Goal: Transaction & Acquisition: Purchase product/service

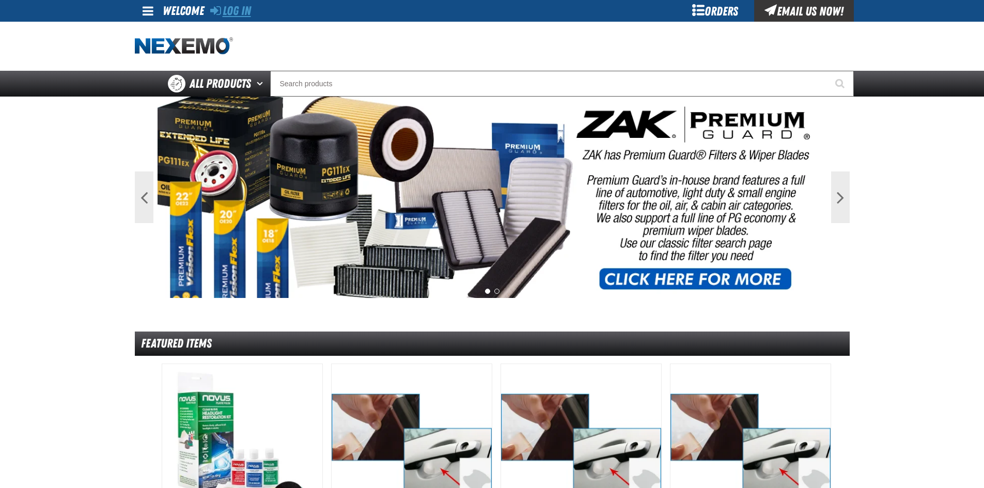
click at [243, 12] on link "Log In" at bounding box center [230, 11] width 41 height 14
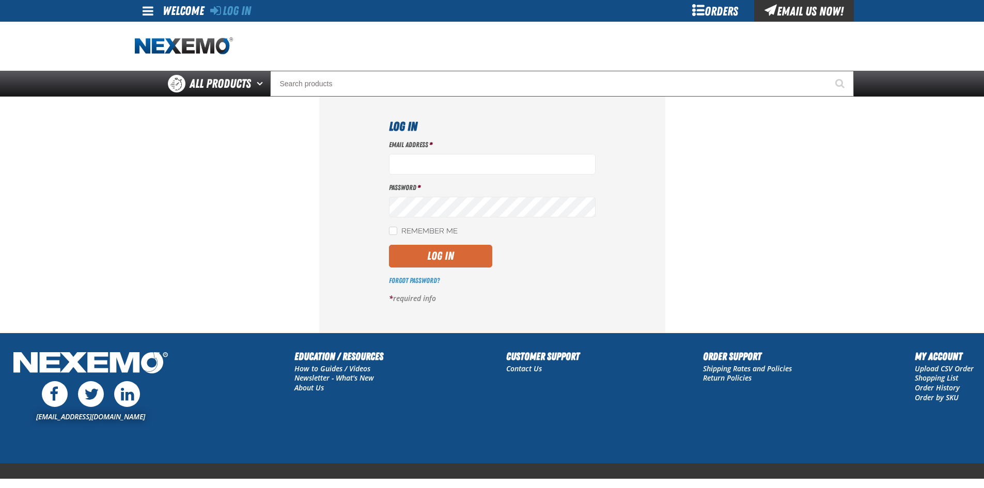
type input "lrodezno@joemyerscars.com"
click at [441, 260] on button "Log In" at bounding box center [440, 256] width 103 height 23
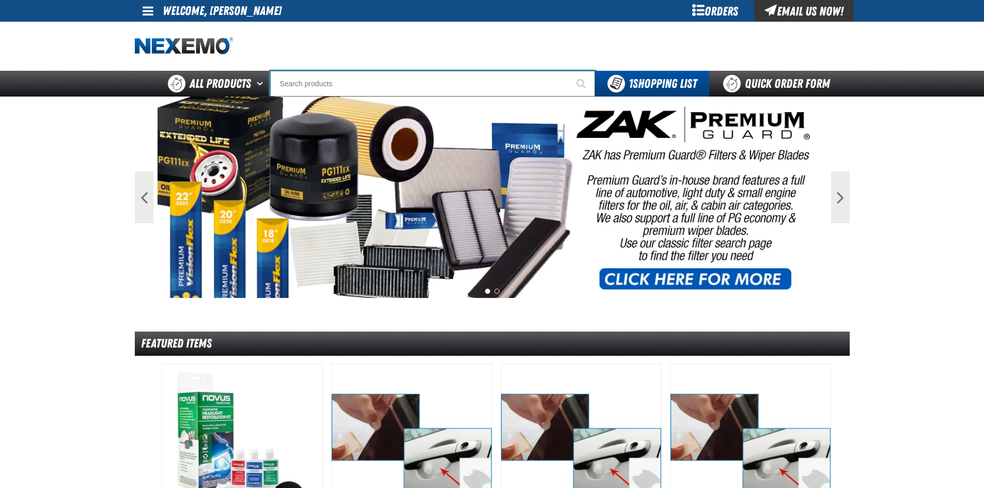
click at [376, 76] on input "Search" at bounding box center [432, 84] width 325 height 26
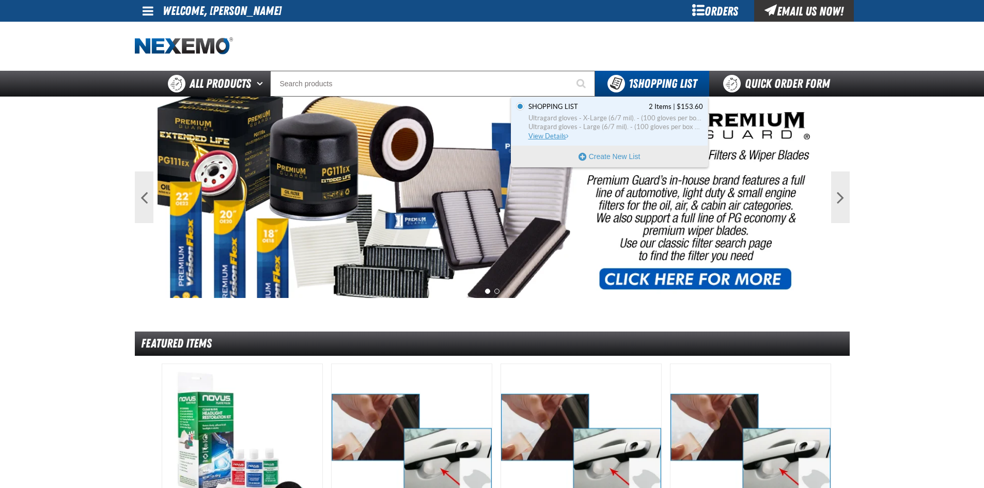
click at [603, 121] on span "Ultragard gloves - X-Large (6/7 mil). - (100 gloves per box MIN 10 box order)" at bounding box center [616, 118] width 175 height 9
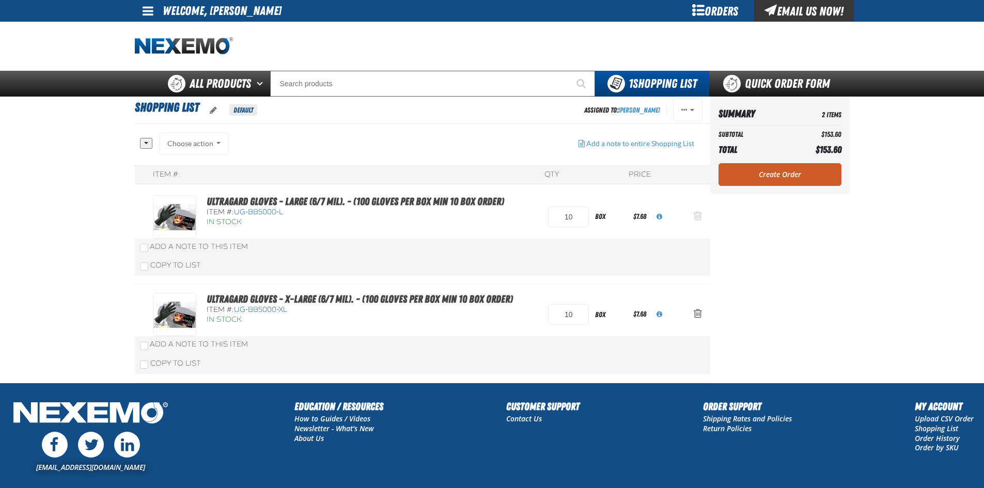
click at [699, 216] on span "Action Remove Ultragard gloves - Large (6/7 mil). - (100 gloves per box MIN 10 …" at bounding box center [698, 216] width 8 height 10
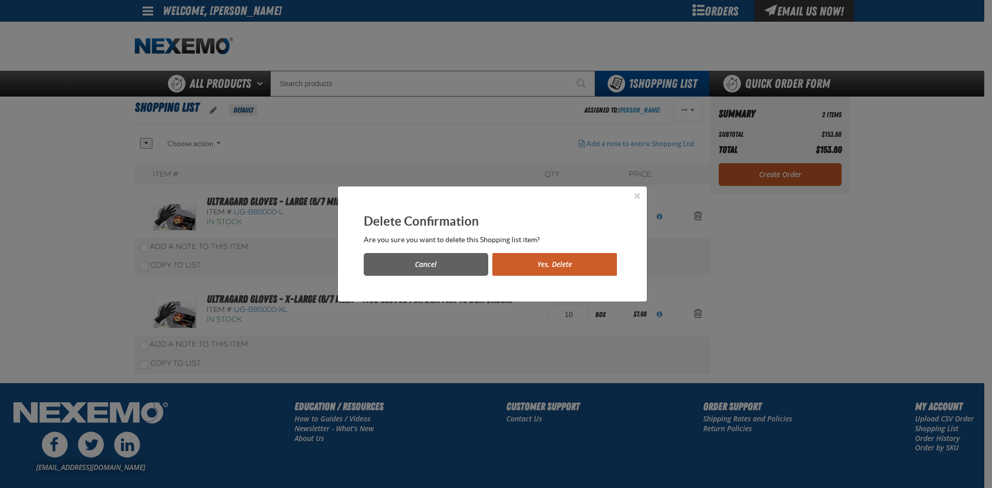
click at [542, 276] on div "Delete Confirmation Are you sure you want to delete this Shopping list item? Ca…" at bounding box center [492, 244] width 309 height 115
click at [545, 267] on button "Yes, Delete" at bounding box center [554, 264] width 125 height 23
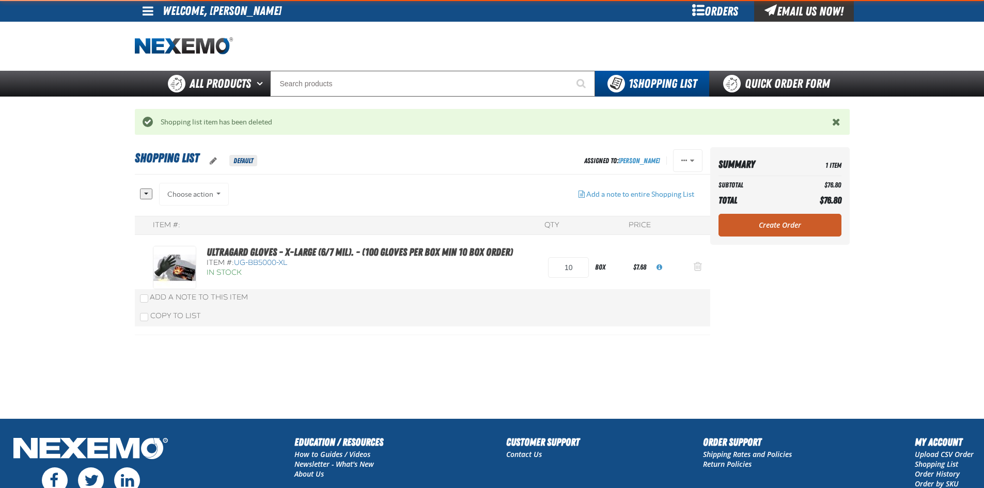
click at [699, 264] on span "Action Remove Ultragard gloves - X-Large (6/7 mil). - (100 gloves per box MIN 1…" at bounding box center [698, 266] width 8 height 10
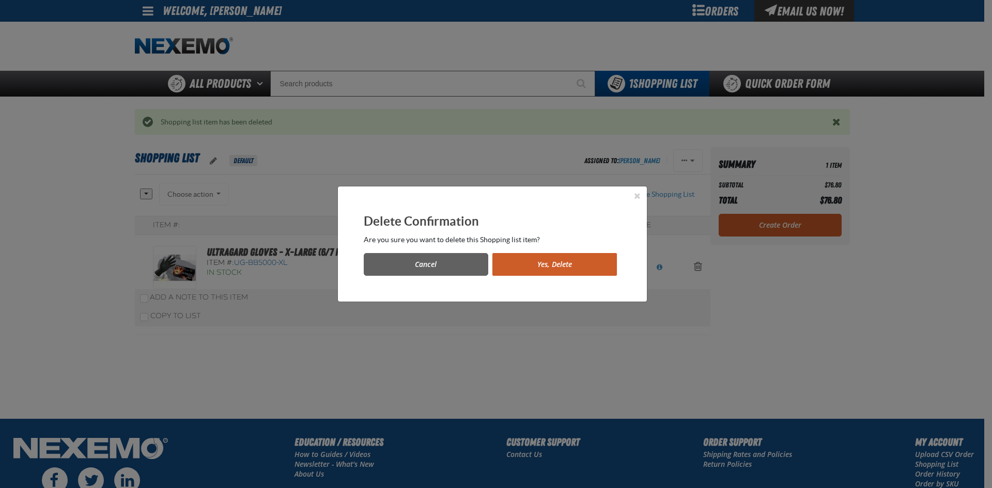
click at [519, 261] on button "Yes, Delete" at bounding box center [554, 264] width 125 height 23
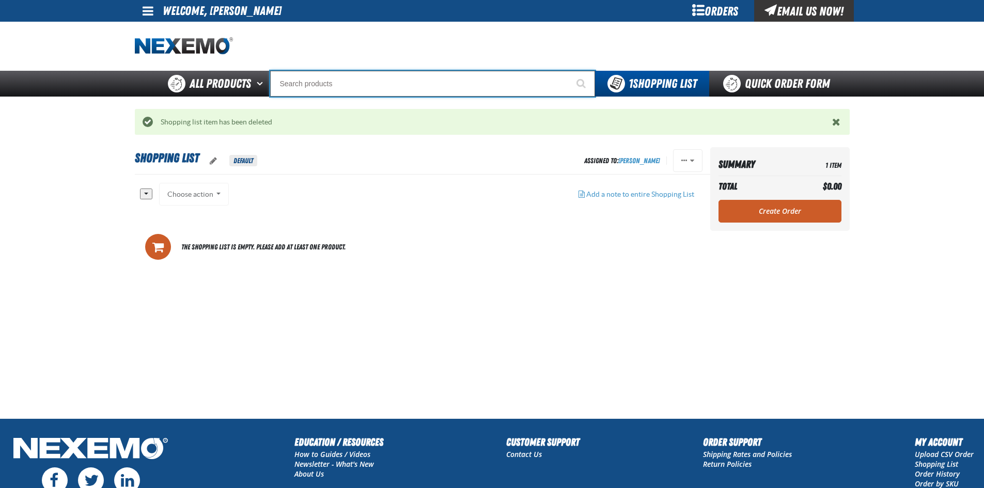
click at [323, 85] on input "Search" at bounding box center [432, 84] width 325 height 26
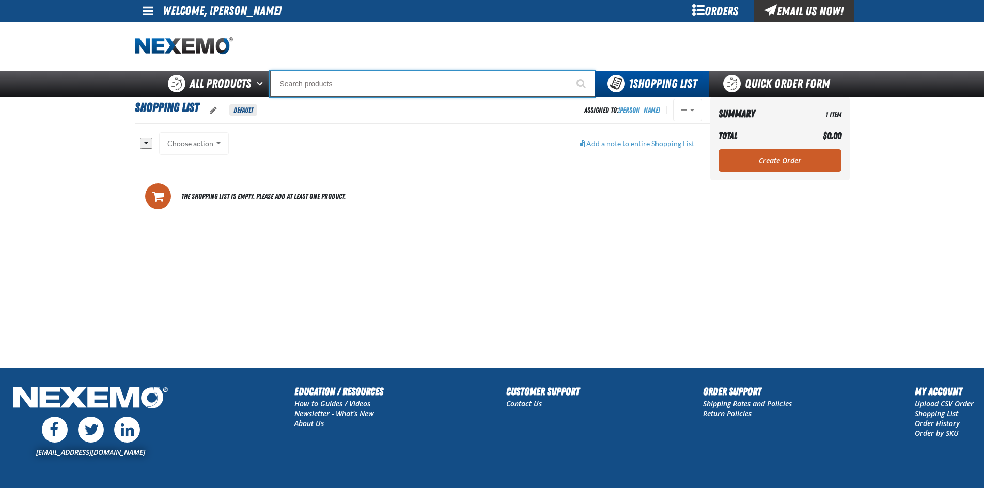
type input "R"
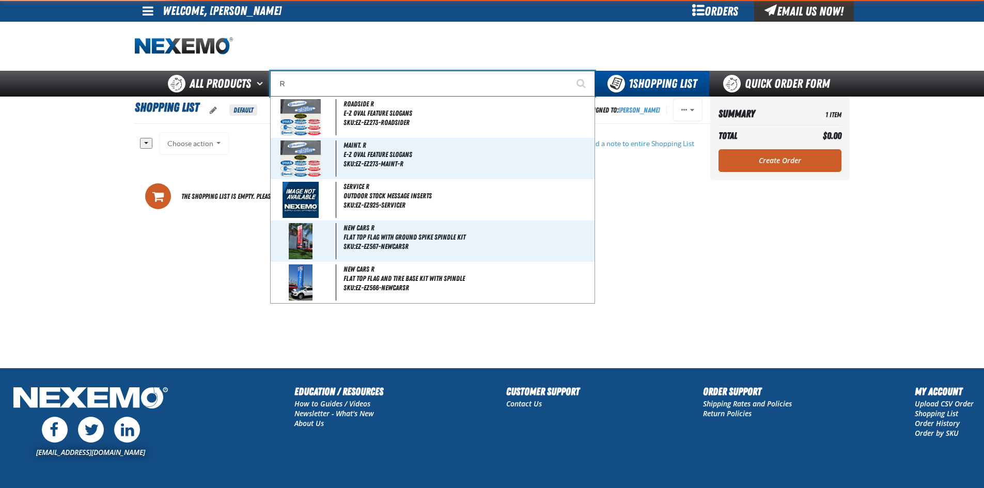
type input "ROADSIDE R"
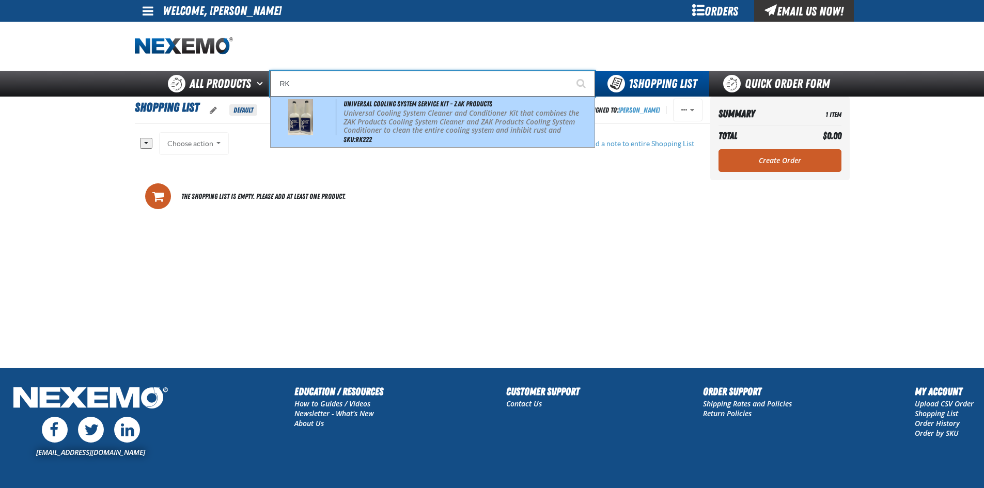
click at [334, 125] on span at bounding box center [305, 117] width 64 height 36
type input "Universal Cooling System Service Kit - ZAK Products"
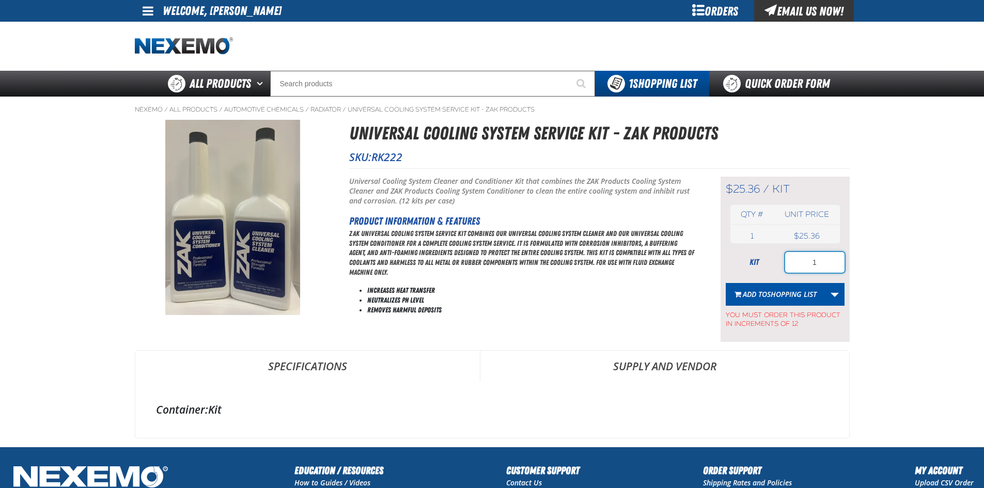
drag, startPoint x: 799, startPoint y: 261, endPoint x: 831, endPoint y: 263, distance: 31.6
click at [831, 263] on input "1" at bounding box center [814, 262] width 59 height 21
type input "12"
click at [786, 292] on span "Shopping List" at bounding box center [792, 294] width 50 height 10
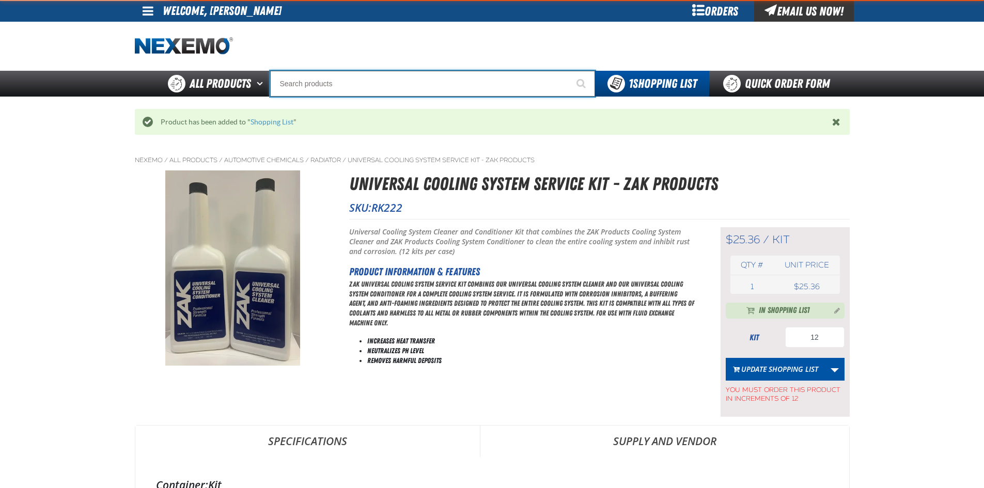
click at [303, 83] on input "Search" at bounding box center [432, 84] width 325 height 26
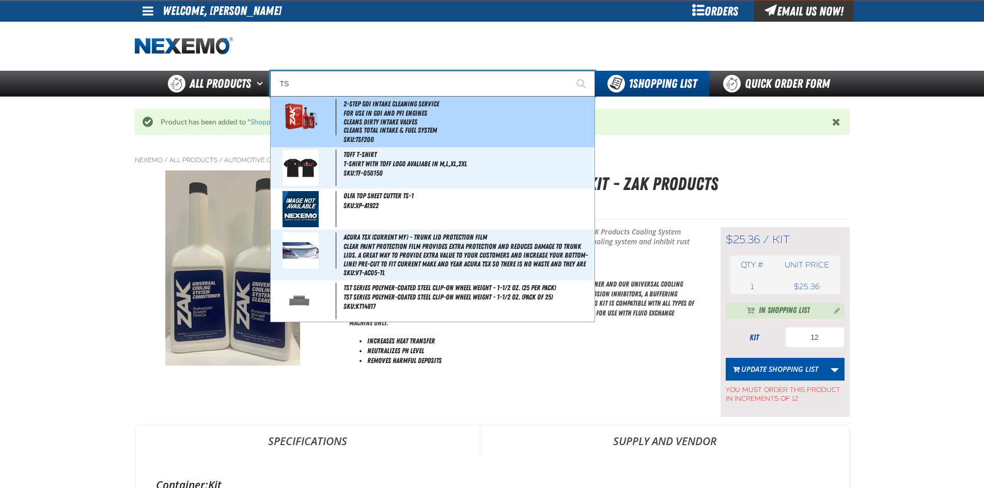
click at [322, 118] on img at bounding box center [300, 117] width 47 height 36
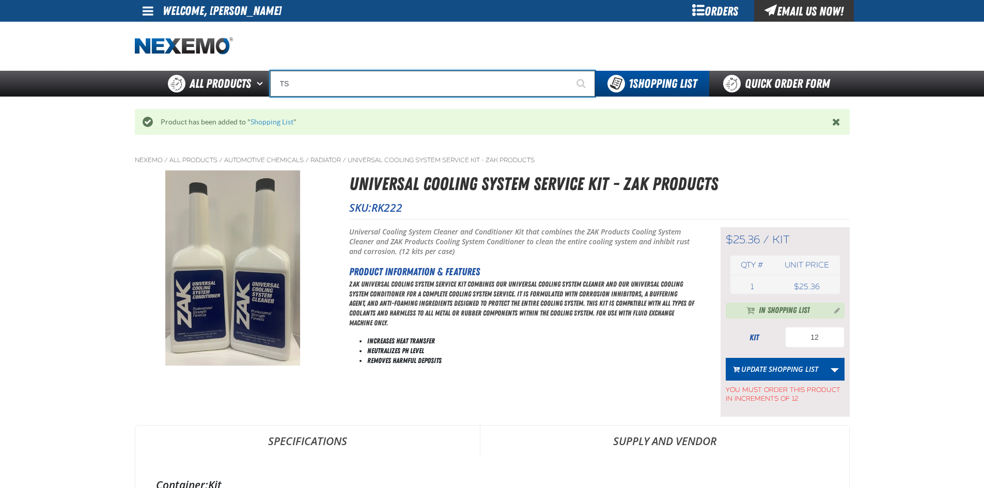
type input "2-Step GDI Intake Cleaning Service"
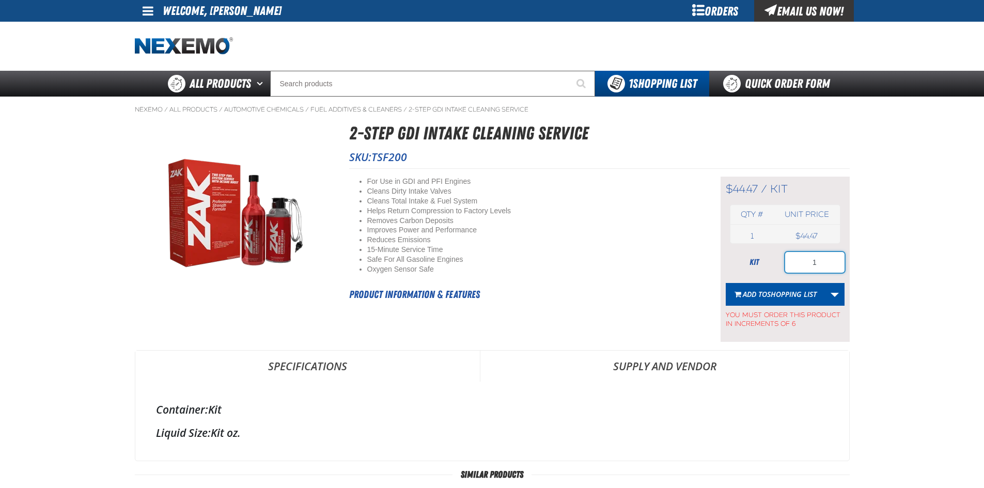
drag, startPoint x: 804, startPoint y: 263, endPoint x: 846, endPoint y: 263, distance: 41.9
click at [846, 263] on div "$44.47 / kit kit Qty # Unit price 1 kit USD 1" at bounding box center [785, 259] width 129 height 165
type input "36"
click at [766, 294] on span "Add to Shopping List" at bounding box center [780, 294] width 74 height 10
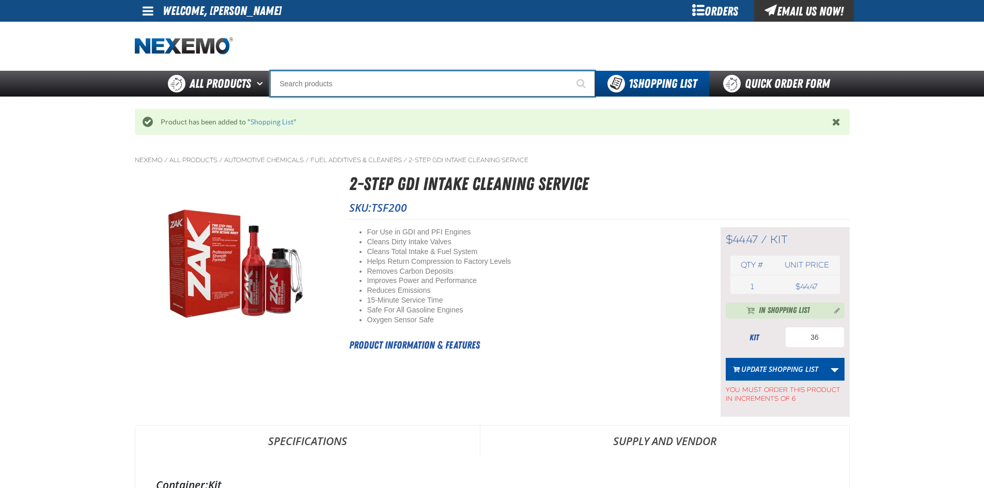
click at [382, 86] on input "Search" at bounding box center [432, 84] width 325 height 26
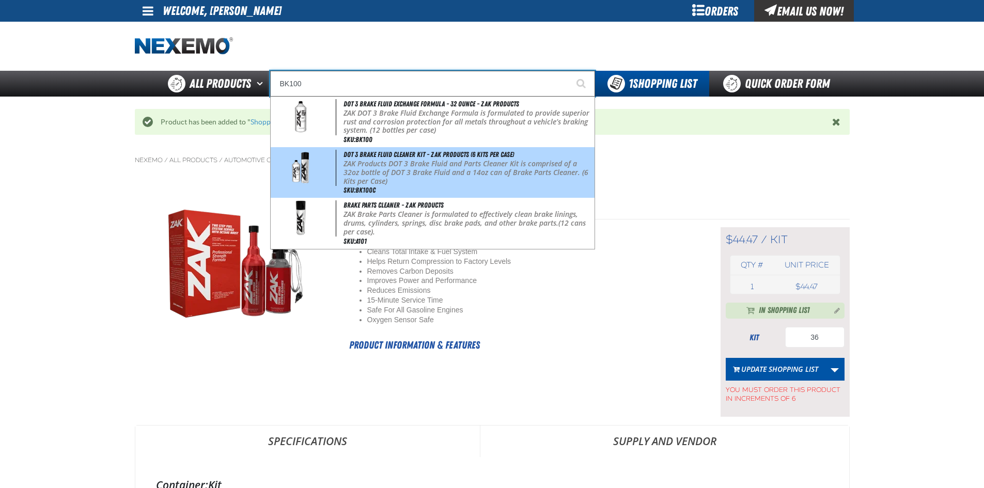
click at [325, 165] on span at bounding box center [305, 168] width 64 height 36
type input "DOT 3 Brake Fluid Cleaner Kit - ZAK Products (6 Kits per Case)"
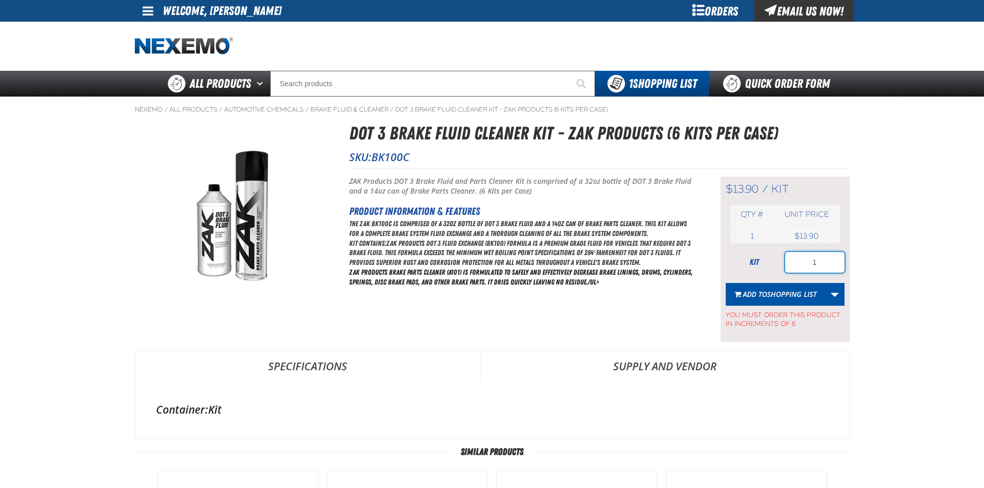
drag, startPoint x: 812, startPoint y: 259, endPoint x: 821, endPoint y: 260, distance: 8.8
click at [821, 260] on input "1" at bounding box center [814, 262] width 59 height 21
drag, startPoint x: 808, startPoint y: 264, endPoint x: 825, endPoint y: 265, distance: 17.1
click at [825, 265] on input "5" at bounding box center [814, 262] width 59 height 21
type input "30"
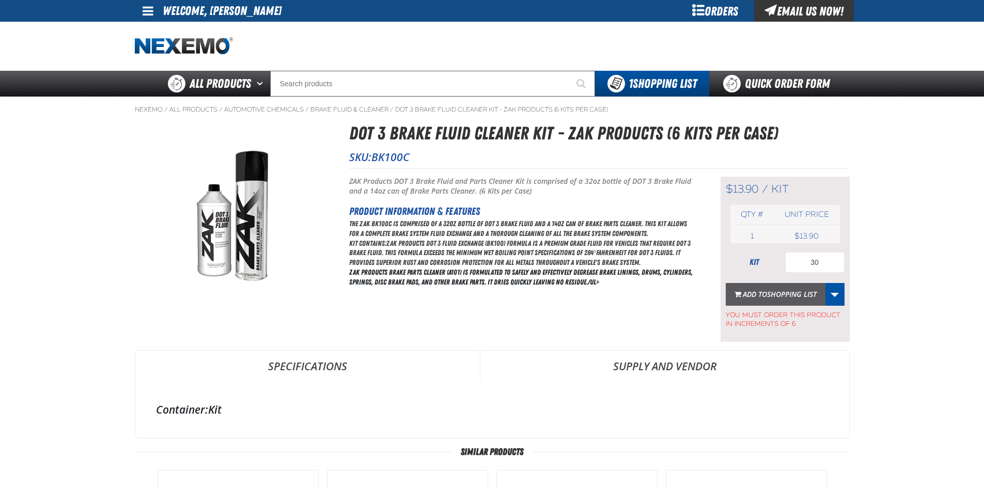
click at [776, 292] on span "Shopping List" at bounding box center [792, 294] width 50 height 10
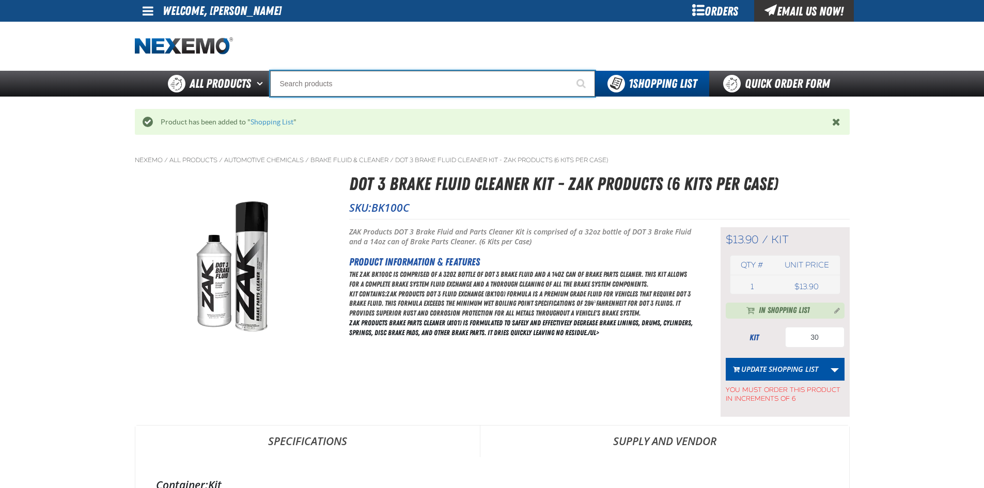
click at [351, 83] on input "Search" at bounding box center [432, 84] width 325 height 26
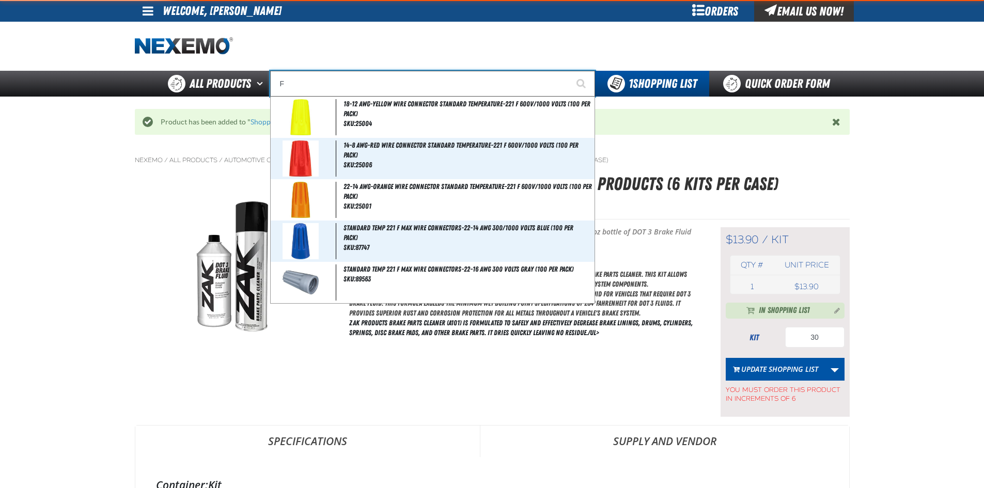
type input "FI"
type input "FIAT"
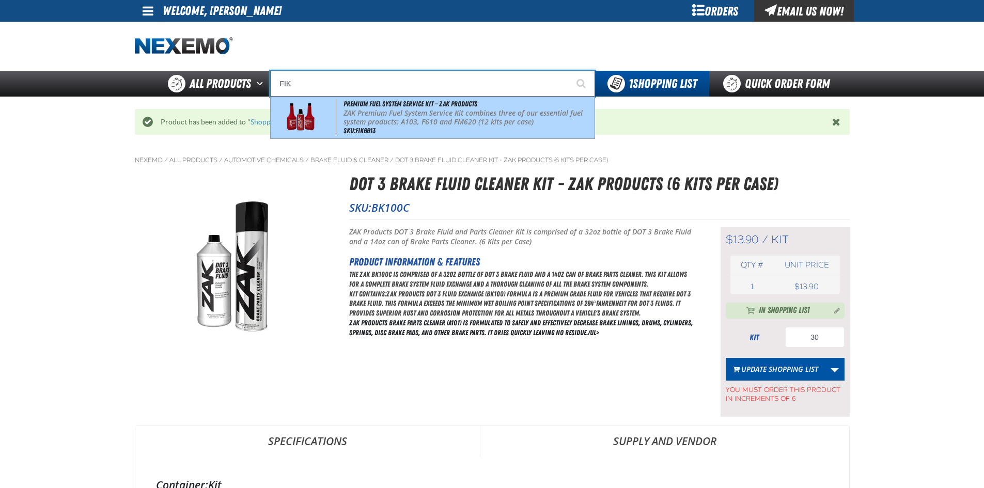
click at [314, 112] on img at bounding box center [300, 117] width 47 height 36
type input "Premium Fuel System Service Kit - ZAK Products"
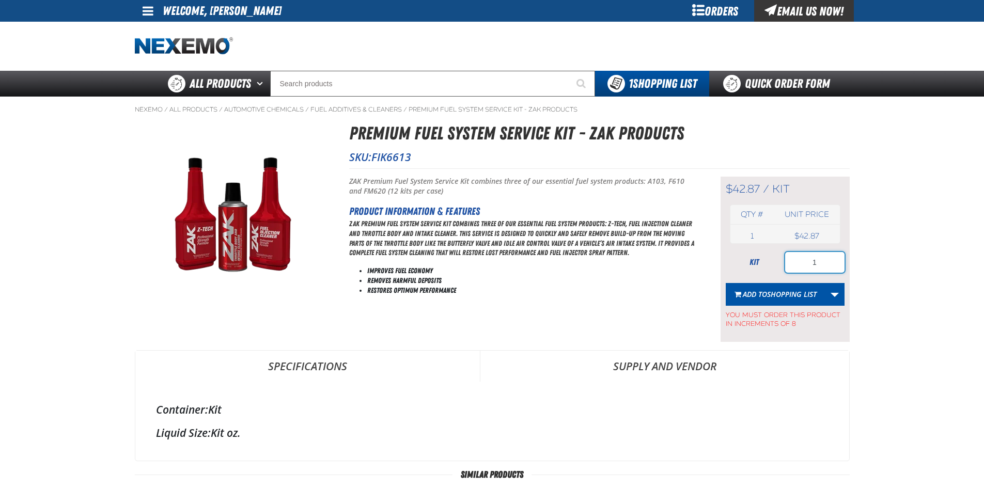
drag, startPoint x: 810, startPoint y: 265, endPoint x: 821, endPoint y: 265, distance: 11.4
click at [821, 265] on input "1" at bounding box center [814, 262] width 59 height 21
type input "16"
click at [788, 291] on span "Shopping List" at bounding box center [792, 294] width 50 height 10
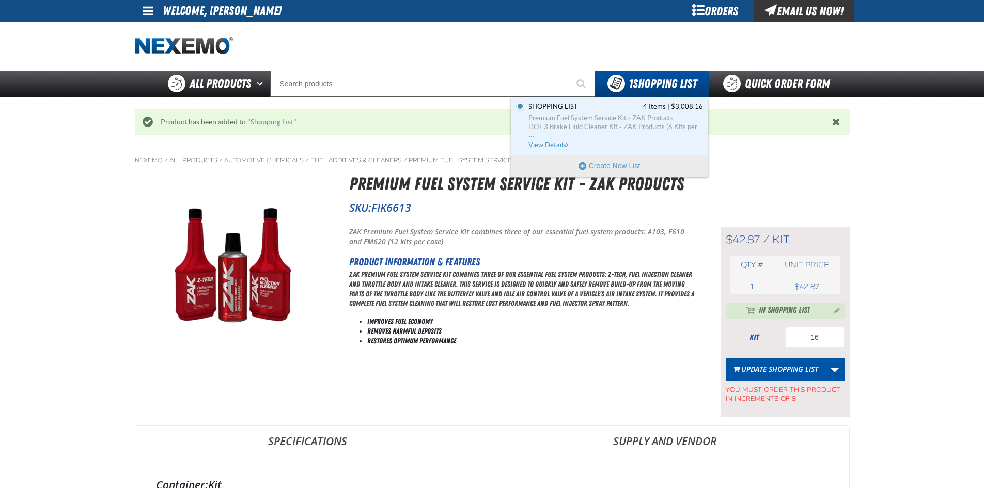
click at [634, 111] on span "Shopping List 4 Items | $3,008.16" at bounding box center [616, 106] width 175 height 9
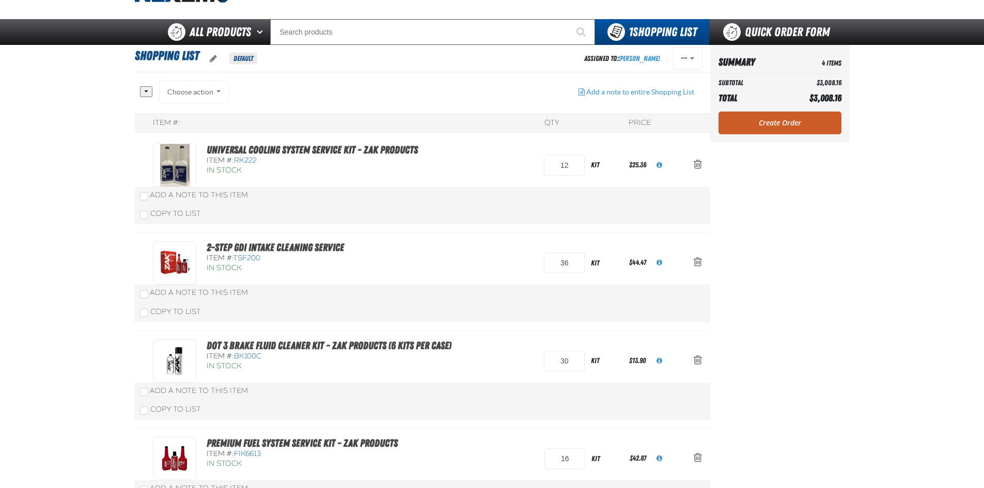
scroll to position [103, 0]
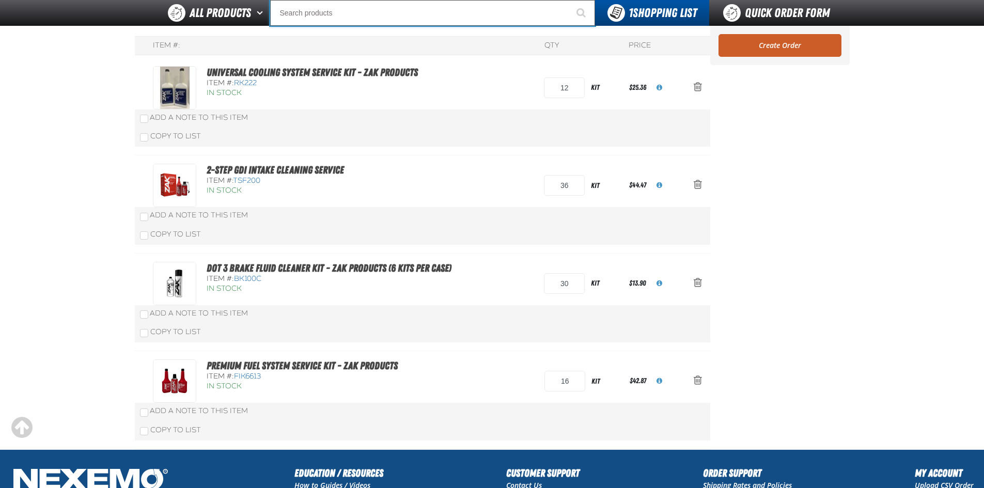
click at [361, 15] on input "Search" at bounding box center [432, 13] width 325 height 26
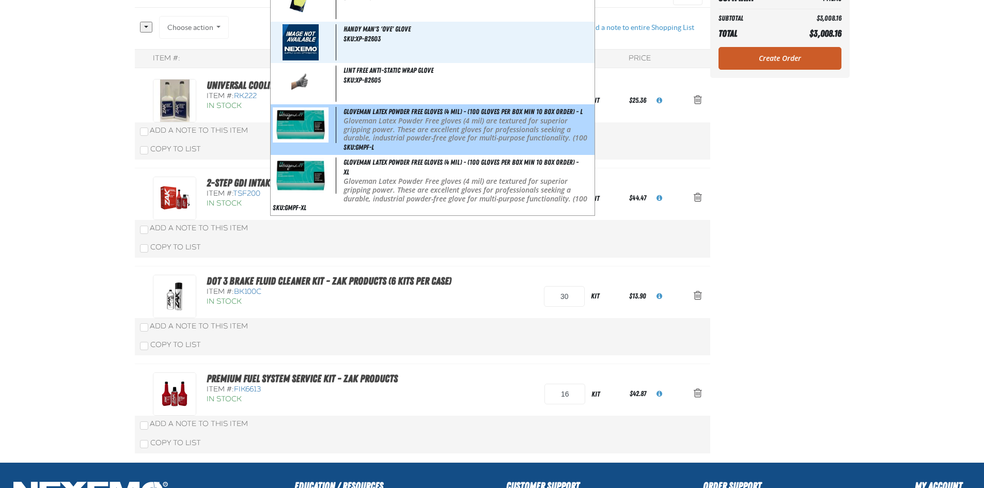
scroll to position [4, 0]
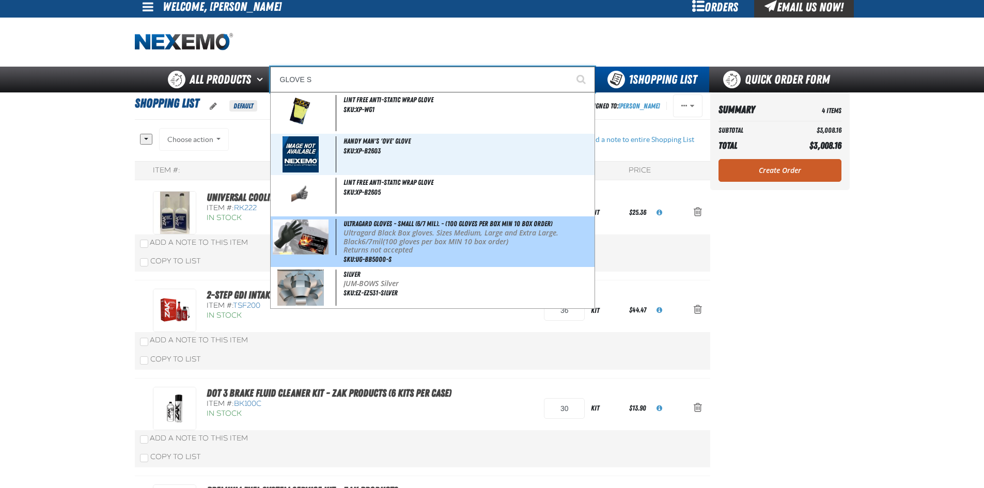
click at [376, 235] on p "Ultragard Black Box gloves. Sizes Medium, Large and Extra Large. Black 6/7mil (…" at bounding box center [468, 238] width 249 height 18
type input "Ultragard gloves - Small (6/7 mil). - (100 gloves per box MIN 10 box order)"
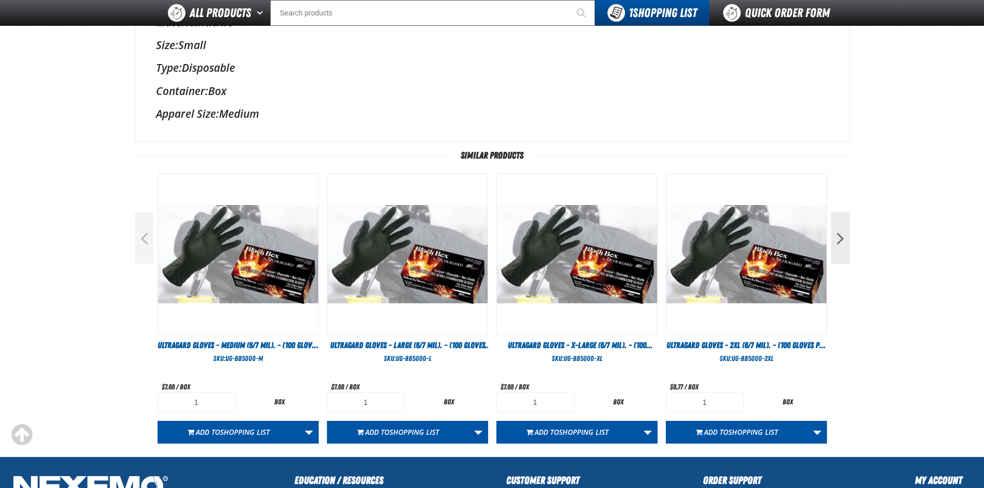
scroll to position [465, 0]
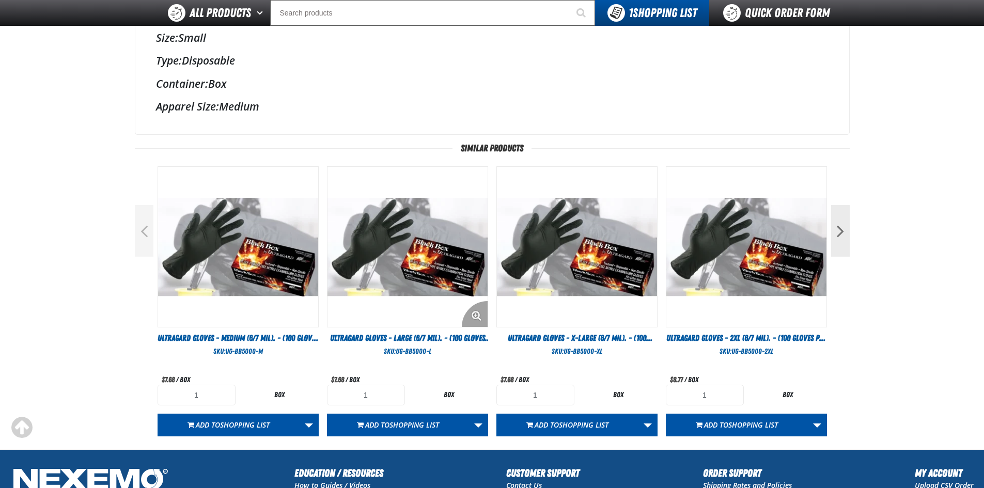
click at [437, 270] on img "View Details of the Ultragard gloves - Large (6/7 mil). - (100 gloves per box M…" at bounding box center [408, 247] width 160 height 160
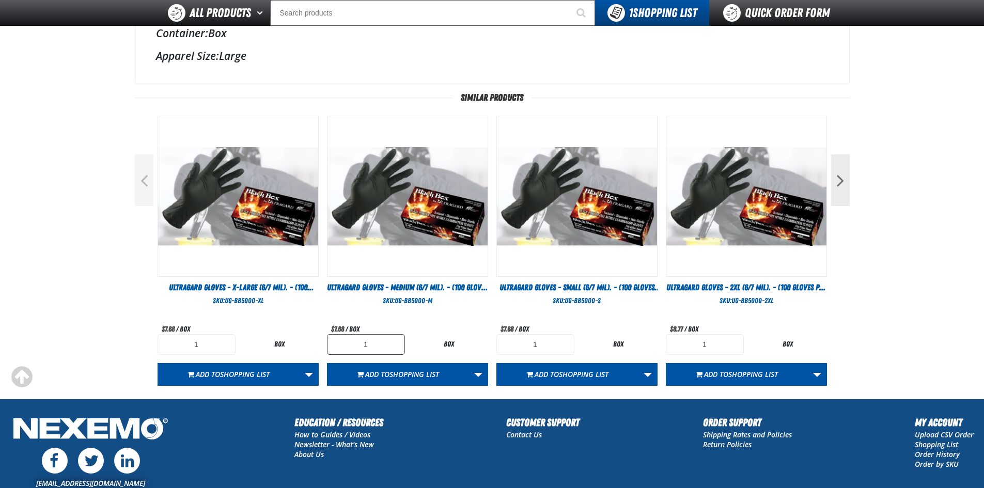
scroll to position [517, 0]
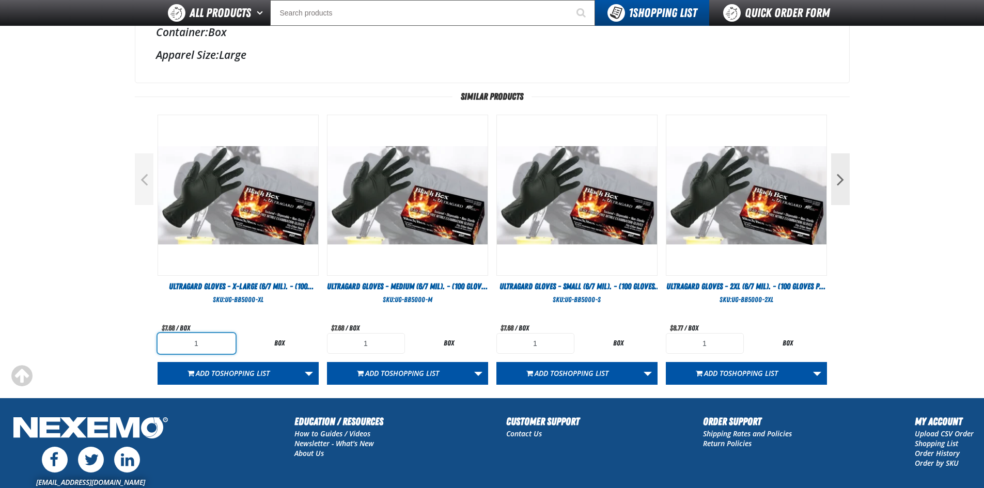
drag, startPoint x: 225, startPoint y: 343, endPoint x: 181, endPoint y: 344, distance: 43.4
click at [181, 344] on input "1" at bounding box center [197, 343] width 78 height 21
type input "10"
click at [146, 172] on button "Previous" at bounding box center [144, 179] width 19 height 52
click at [143, 182] on button "Previous" at bounding box center [144, 179] width 19 height 52
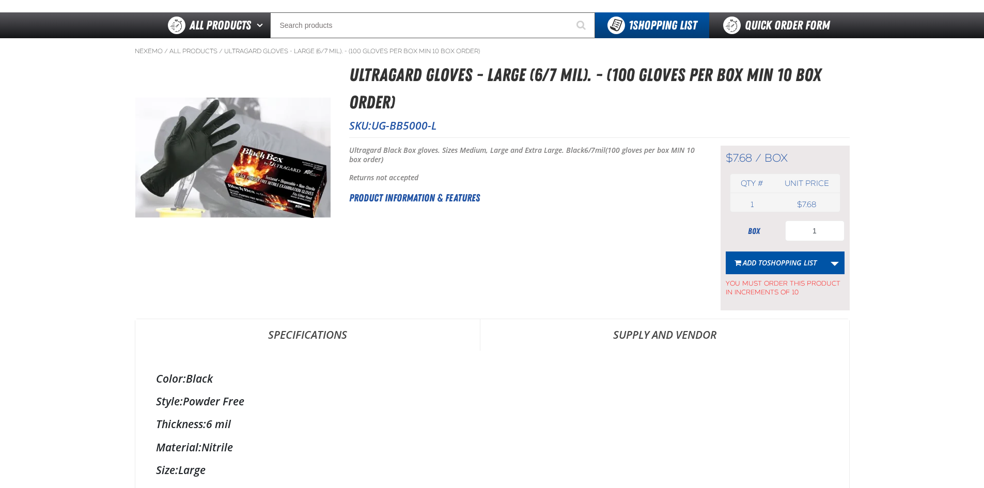
scroll to position [52, 0]
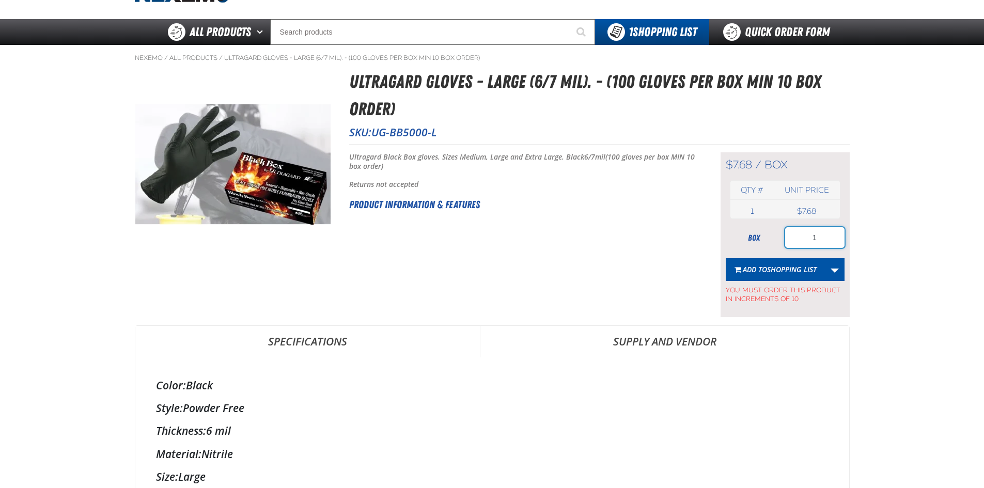
drag, startPoint x: 806, startPoint y: 234, endPoint x: 826, endPoint y: 238, distance: 20.1
click at [826, 238] on input "1" at bounding box center [814, 237] width 59 height 21
type input "10"
click at [792, 269] on span "Shopping List" at bounding box center [792, 270] width 50 height 10
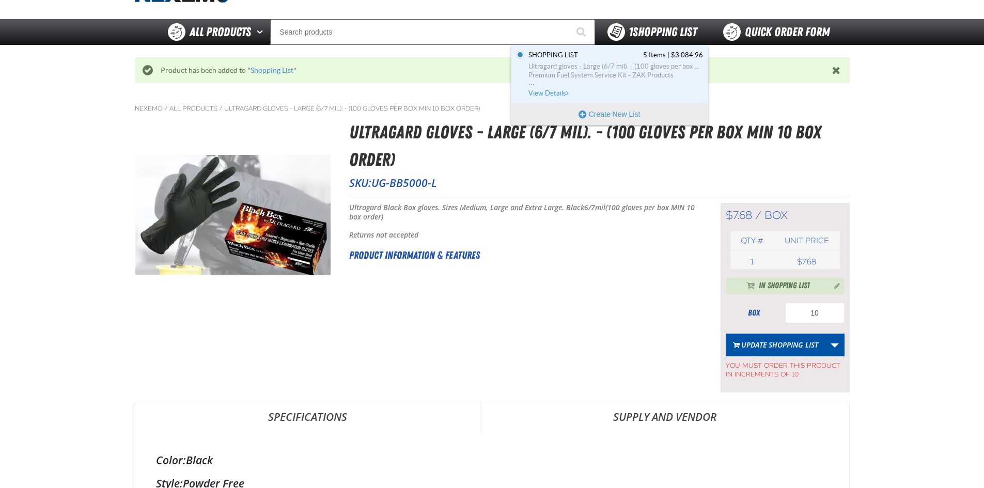
click at [656, 34] on span "1 Shopping List" at bounding box center [663, 32] width 68 height 14
click at [641, 53] on span "Shopping List 5 Items | $3,084.96" at bounding box center [616, 55] width 175 height 9
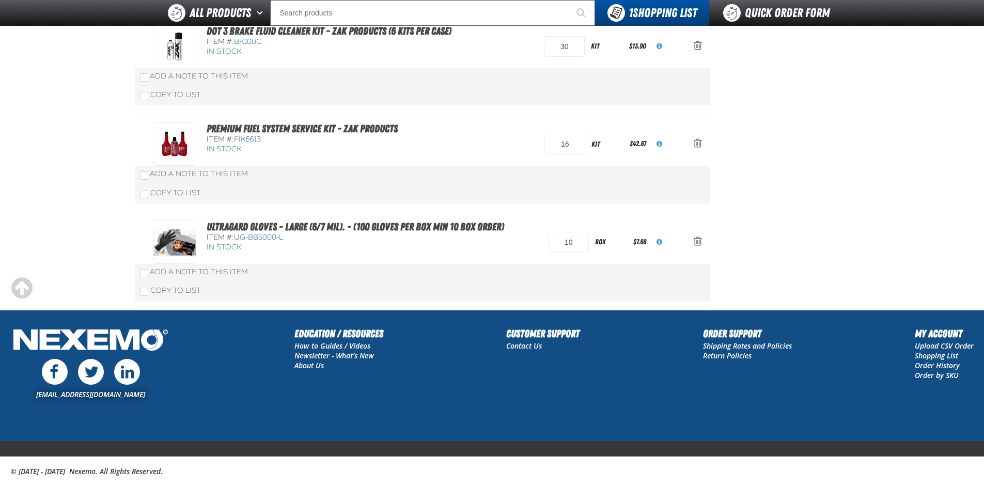
scroll to position [360, 0]
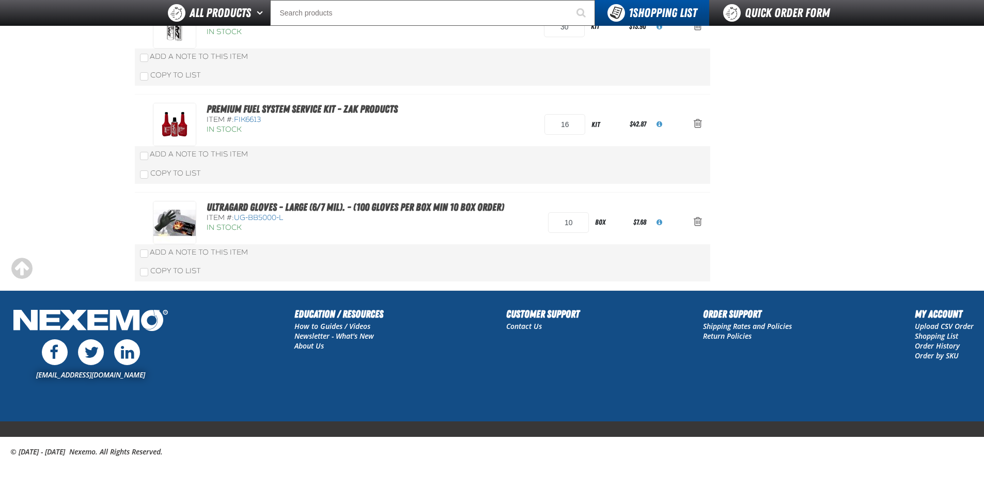
click at [175, 230] on div "Ultragard gloves - Large (6/7 mil). - (100 gloves per box MIN 10 box order) Ite…" at bounding box center [334, 217] width 362 height 32
click at [182, 224] on div "Ultragard gloves - Large (6/7 mil). - (100 gloves per box MIN 10 box order) Ite…" at bounding box center [334, 217] width 362 height 32
click at [224, 207] on link "Ultragard gloves - Large (6/7 mil). - (100 gloves per box MIN 10 box order)" at bounding box center [356, 207] width 298 height 12
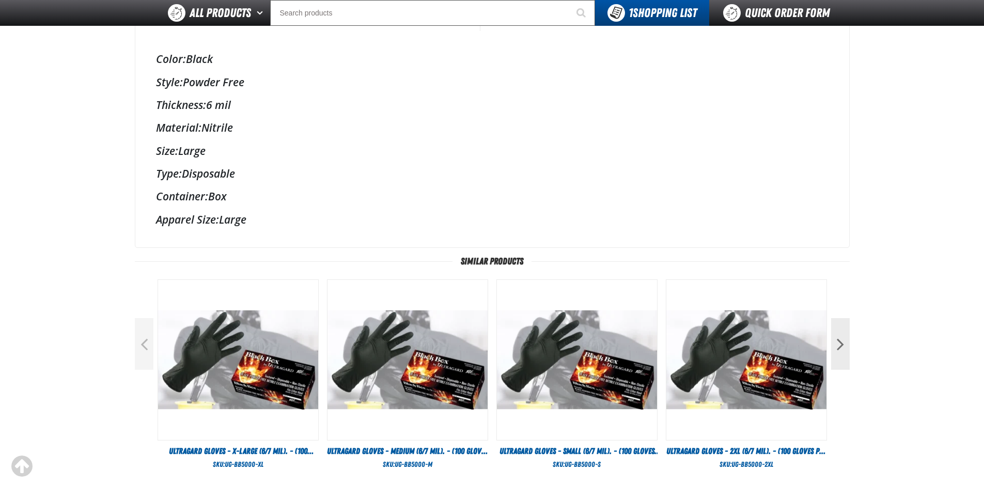
scroll to position [517, 0]
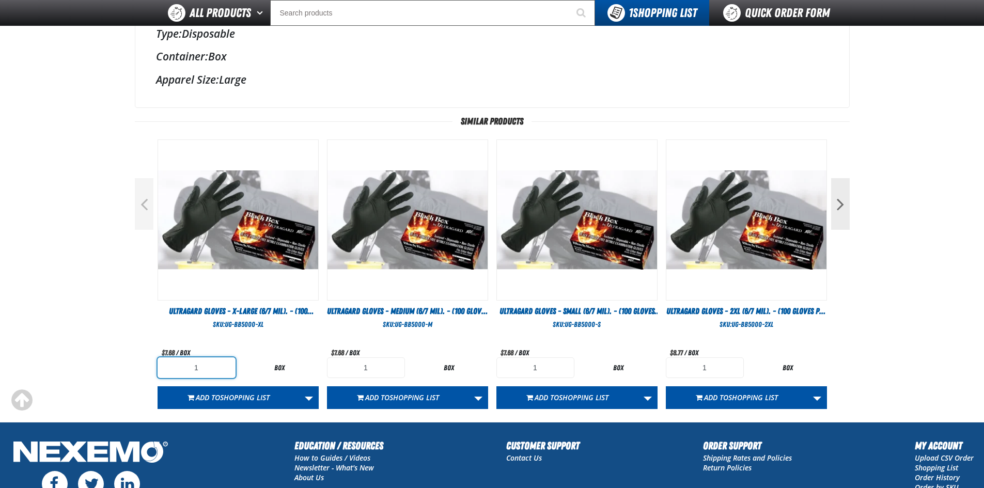
drag, startPoint x: 211, startPoint y: 367, endPoint x: 178, endPoint y: 368, distance: 33.6
click at [178, 368] on input "1" at bounding box center [197, 368] width 78 height 21
type input "10"
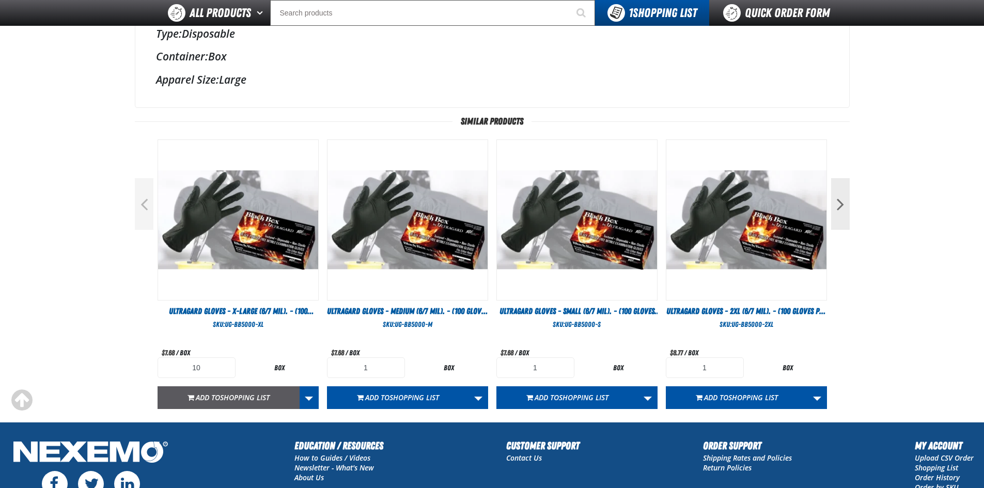
click at [199, 400] on span "Add to Shopping List" at bounding box center [233, 398] width 74 height 10
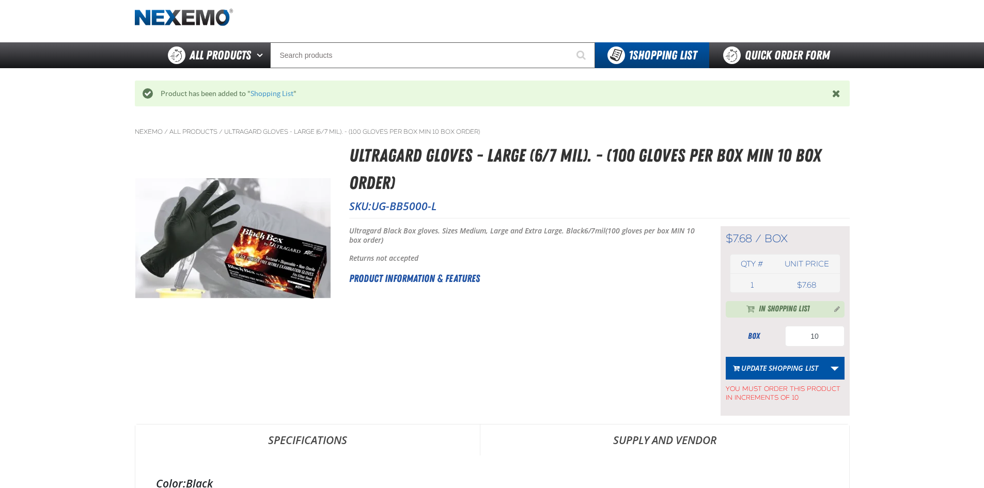
scroll to position [0, 0]
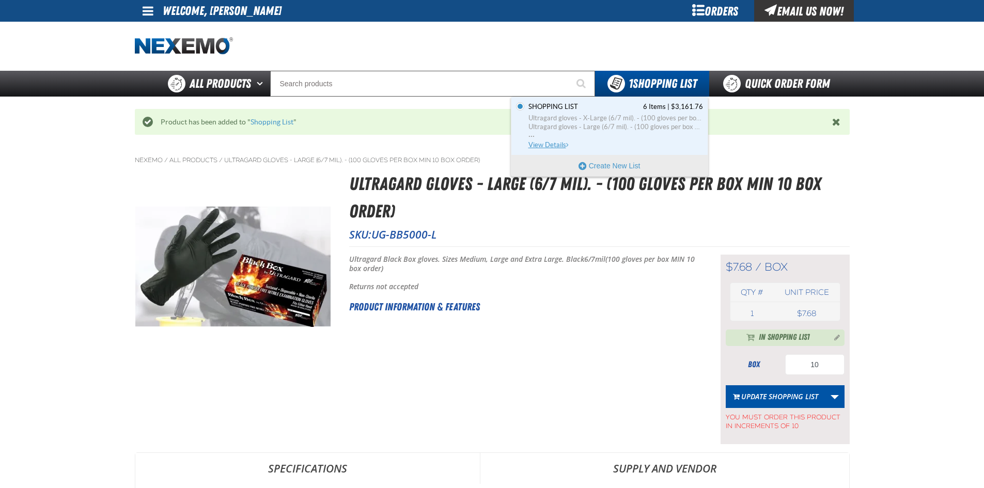
click at [638, 112] on link "Shopping List 6 Items | $3,161.76 Ultragard gloves - X-Large (6/7 mil). - (100 …" at bounding box center [614, 126] width 177 height 48
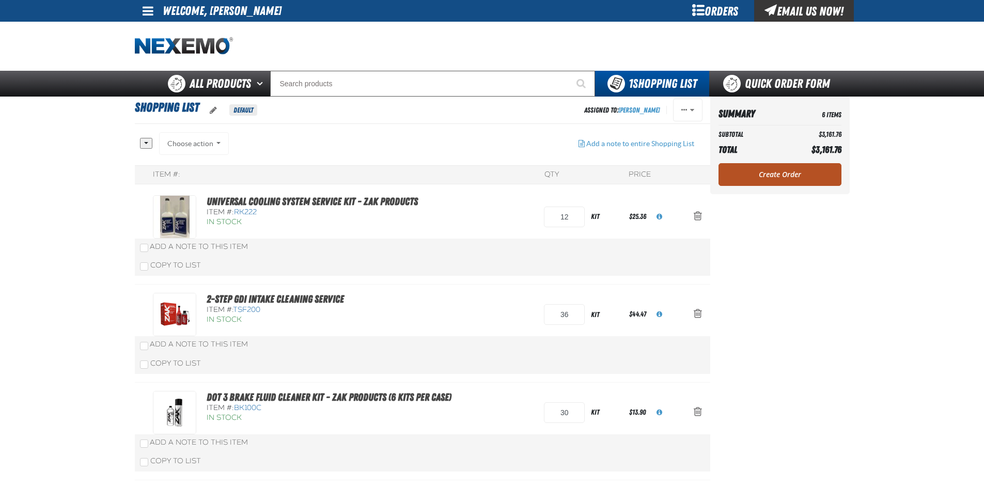
click at [796, 174] on link "Create Order" at bounding box center [780, 174] width 123 height 23
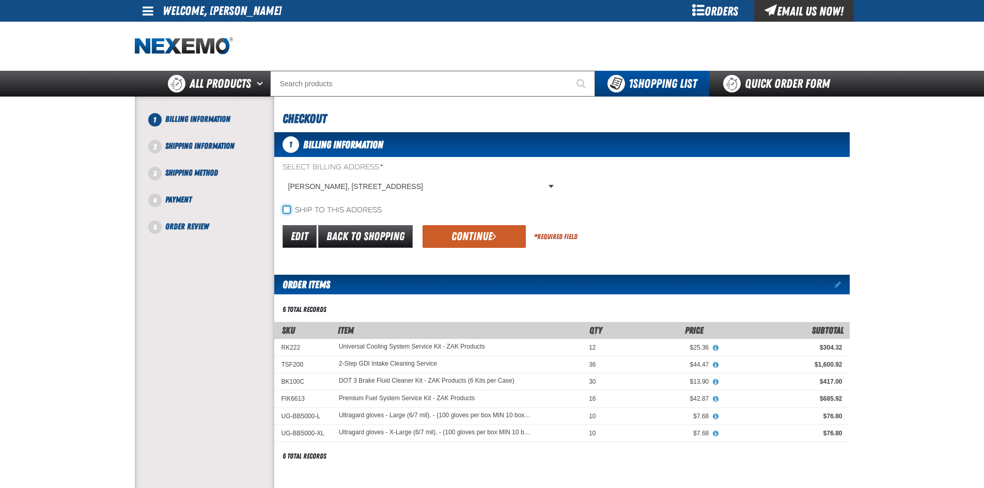
click at [285, 209] on input "Ship to this address" at bounding box center [287, 210] width 8 height 8
checkbox input "true"
click at [473, 237] on button "Continue" at bounding box center [474, 236] width 103 height 23
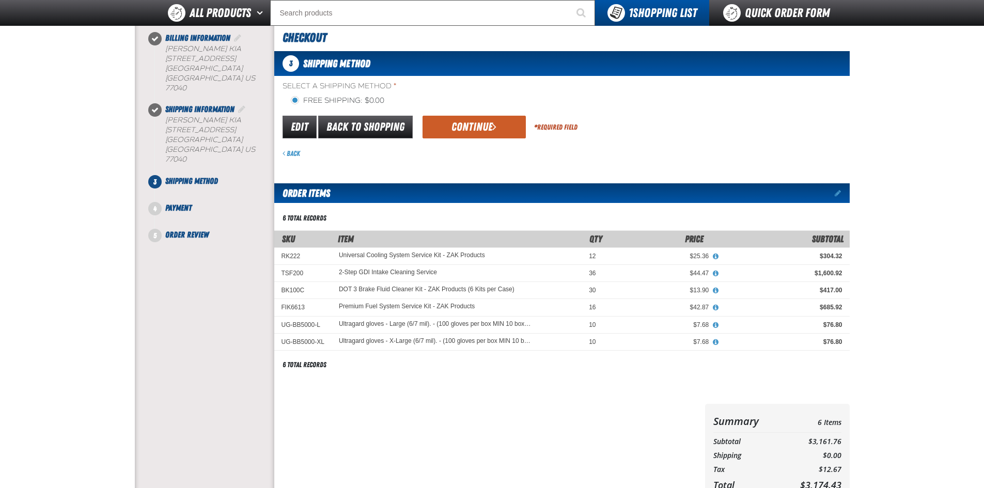
scroll to position [52, 0]
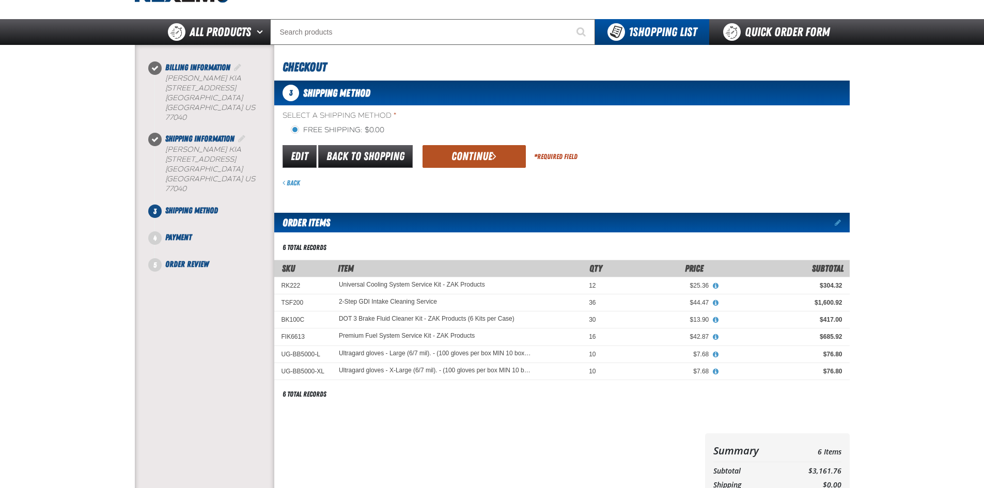
click at [473, 158] on button "Continue" at bounding box center [474, 156] width 103 height 23
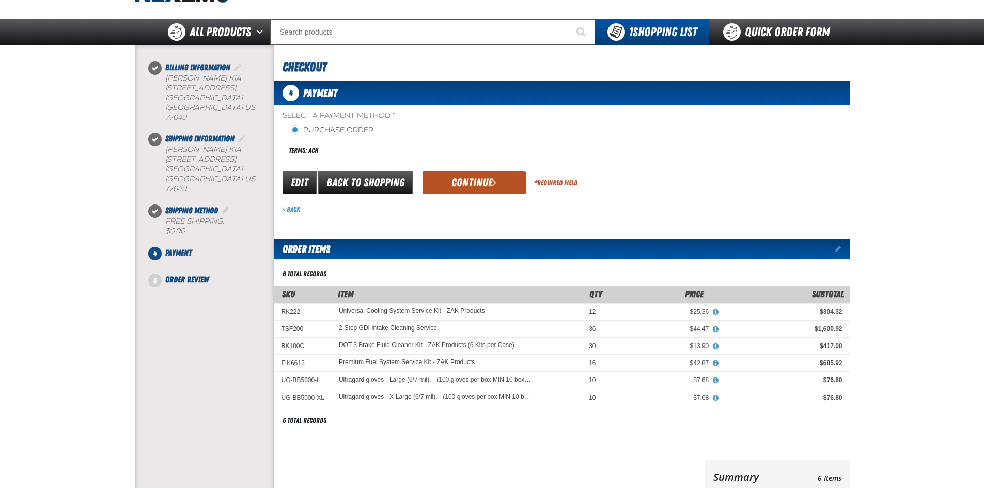
click at [477, 182] on button "Continue" at bounding box center [474, 183] width 103 height 23
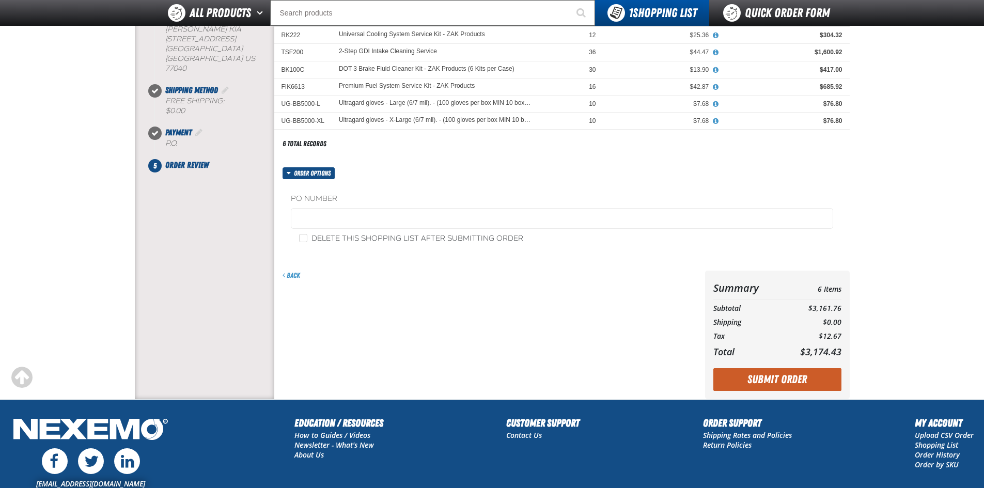
scroll to position [155, 0]
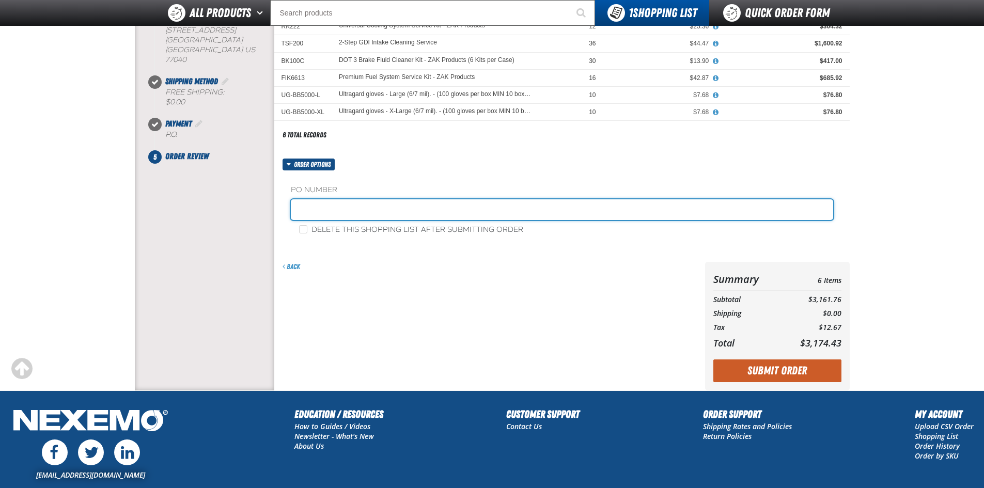
click at [333, 206] on input "text" at bounding box center [562, 209] width 542 height 21
type input "KZ81525"
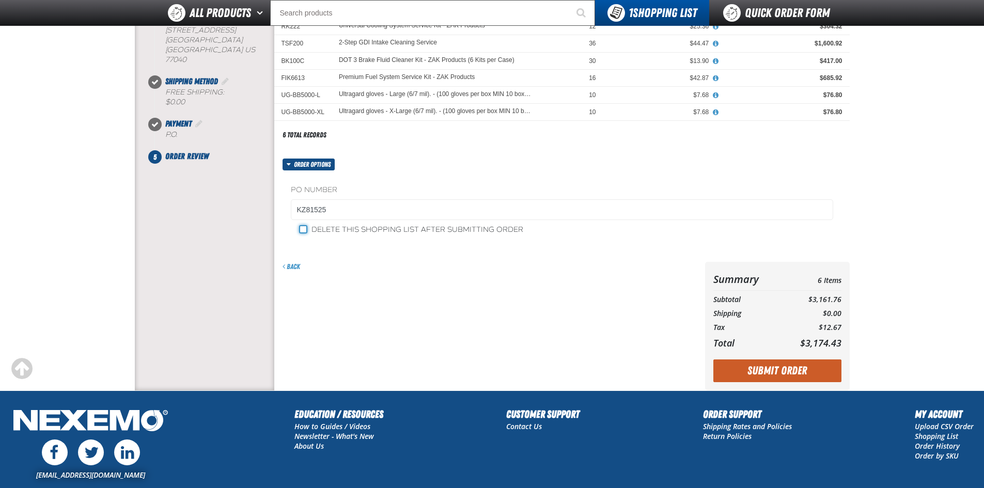
click at [303, 229] on input "Delete this shopping list after submitting order" at bounding box center [303, 229] width 8 height 8
checkbox input "true"
click at [790, 369] on button "Submit Order" at bounding box center [778, 371] width 128 height 23
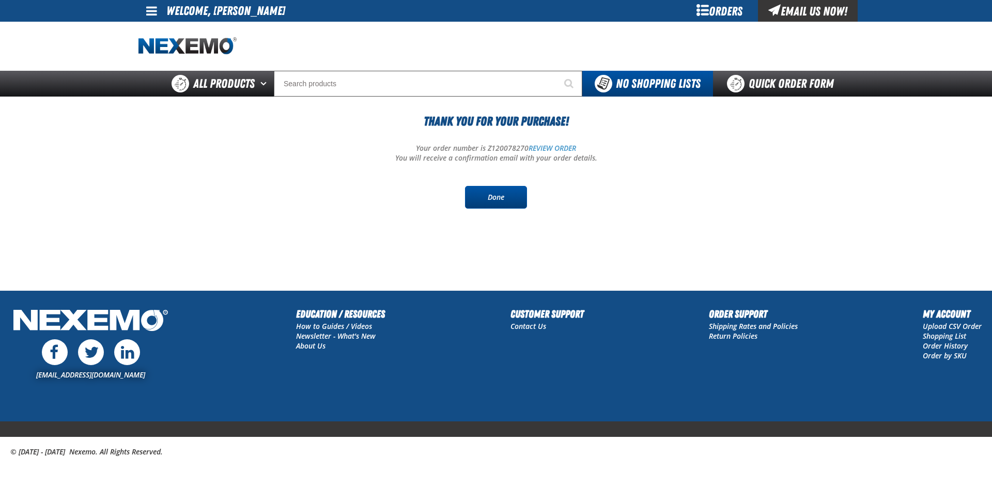
click at [488, 202] on link "Done" at bounding box center [496, 197] width 62 height 23
